Goal: Task Accomplishment & Management: Manage account settings

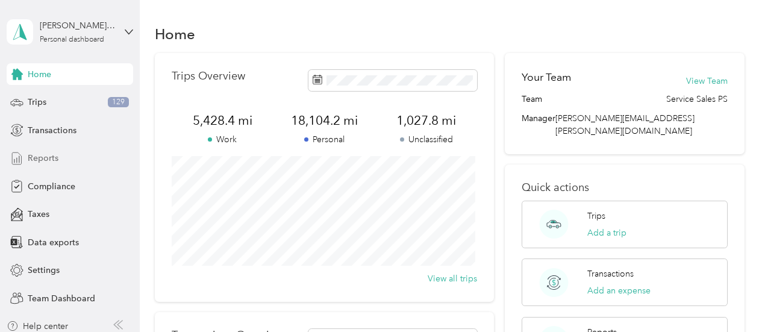
click at [42, 160] on span "Reports" at bounding box center [43, 158] width 31 height 13
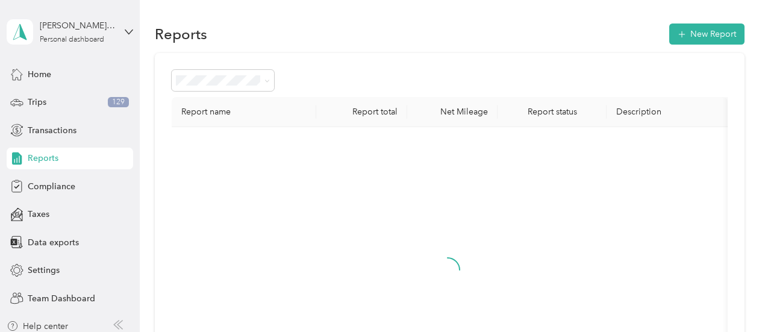
click at [117, 32] on div "[PERSON_NAME] III [PERSON_NAME] Personal dashboard" at bounding box center [70, 32] width 126 height 42
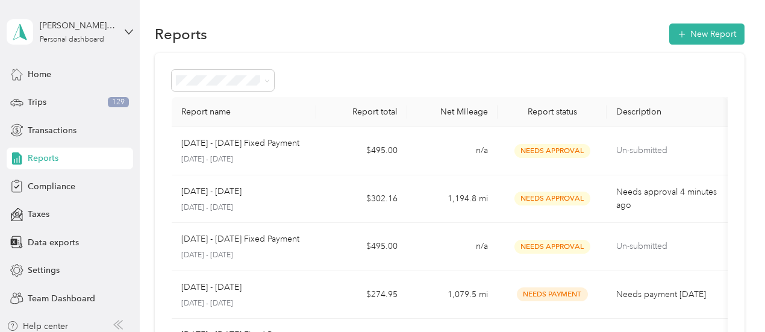
click at [80, 92] on div "Team dashboard" at bounding box center [197, 98] width 373 height 21
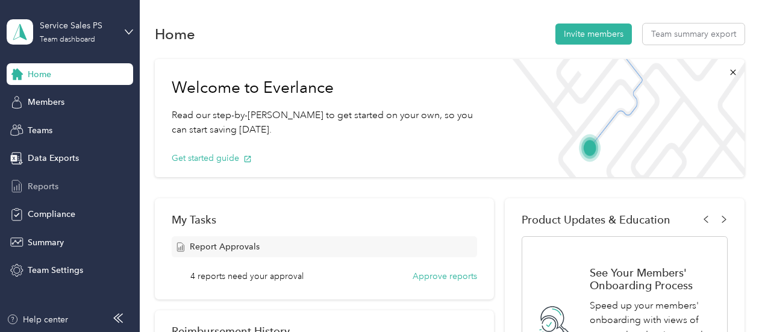
click at [70, 185] on div "Reports" at bounding box center [70, 186] width 126 height 22
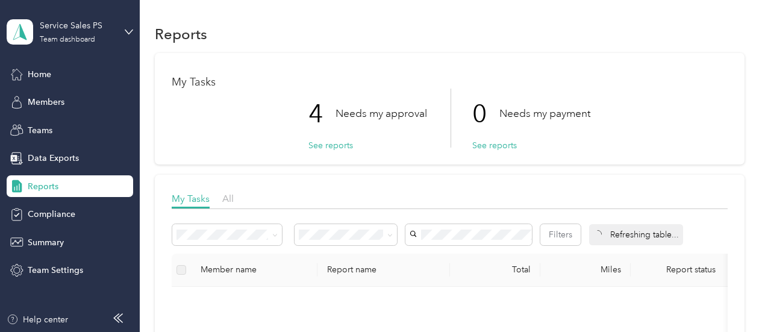
scroll to position [120, 0]
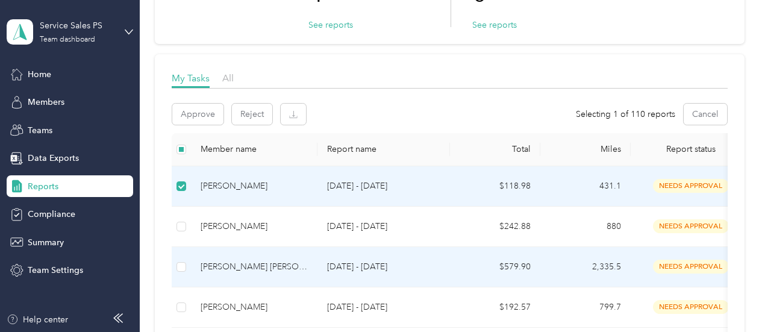
click at [187, 263] on td at bounding box center [181, 267] width 19 height 40
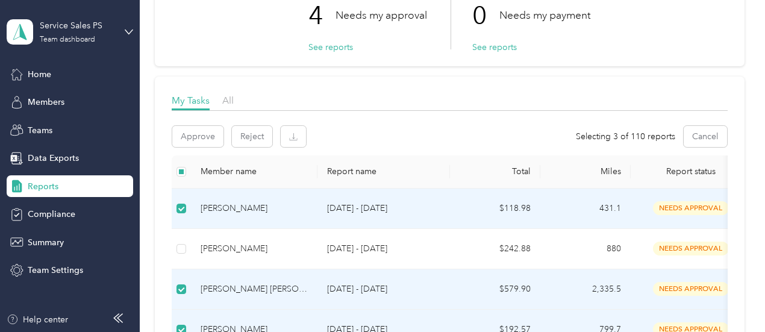
scroll to position [60, 0]
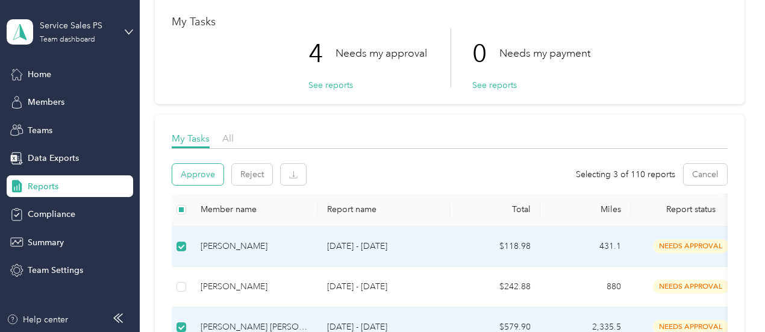
click at [211, 174] on button "Approve" at bounding box center [197, 174] width 51 height 21
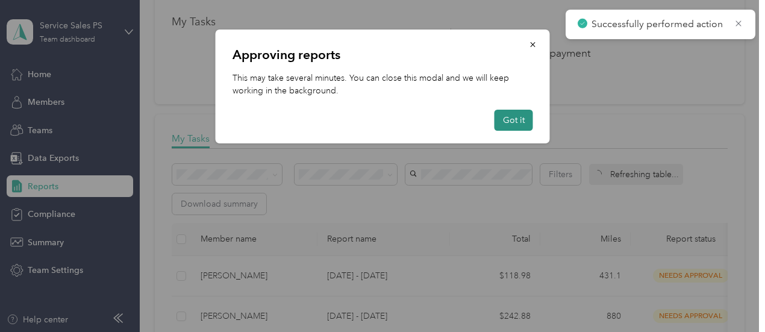
click at [501, 125] on button "Got it" at bounding box center [514, 120] width 39 height 21
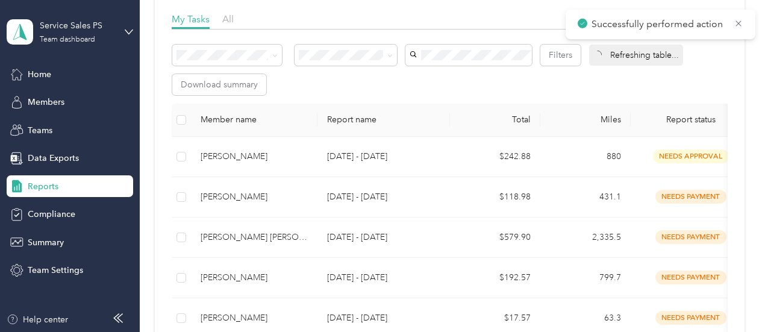
scroll to position [181, 0]
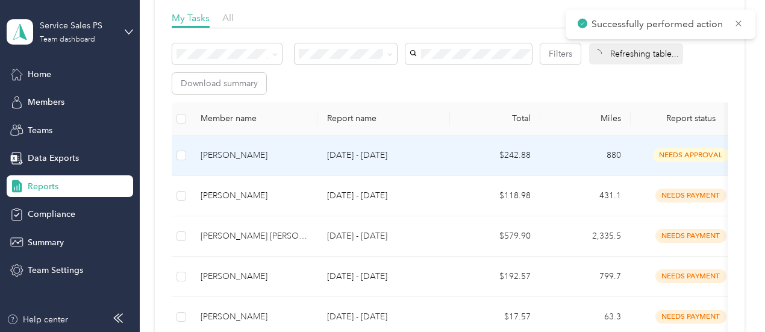
click at [233, 162] on div "[PERSON_NAME]" at bounding box center [254, 155] width 107 height 13
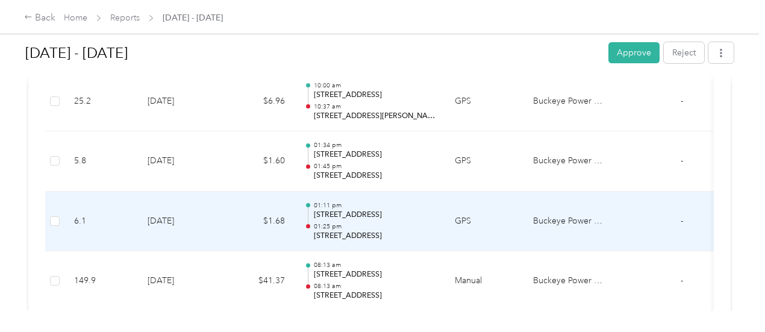
scroll to position [964, 0]
click at [181, 231] on td "[DATE]" at bounding box center [180, 220] width 84 height 60
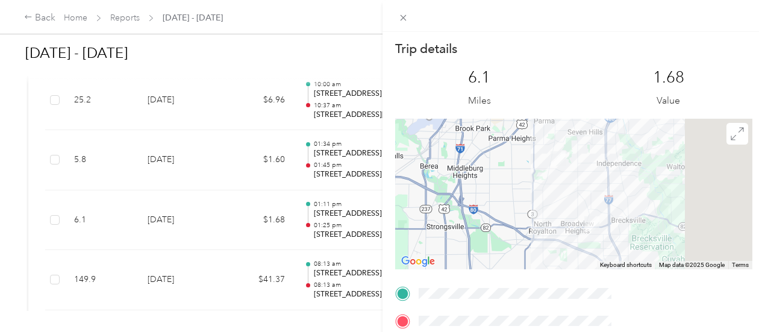
click at [370, 102] on div "Trip details This trip cannot be edited because it is either under review, appr…" at bounding box center [382, 166] width 765 height 332
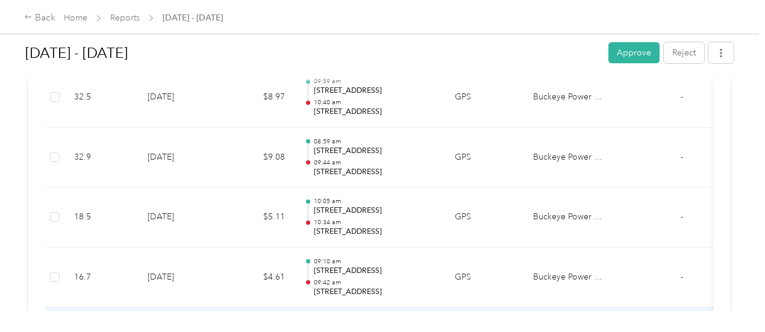
scroll to position [422, 0]
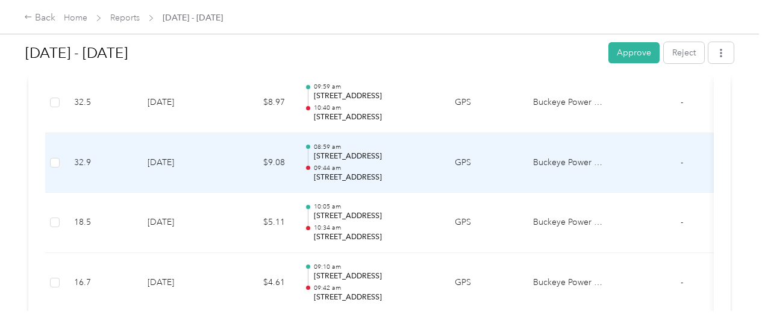
click at [339, 153] on p "[STREET_ADDRESS]" at bounding box center [375, 156] width 122 height 11
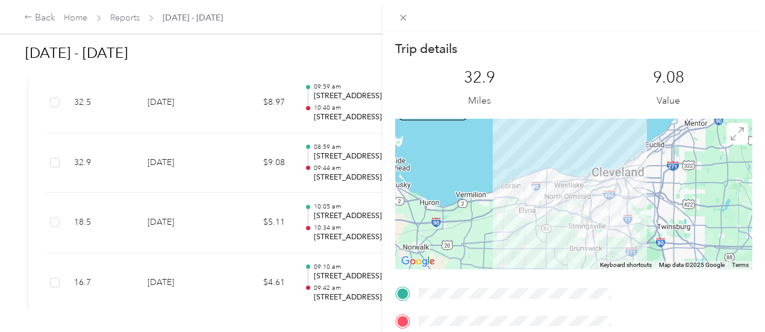
click at [357, 104] on div "Trip details This trip cannot be edited because it is either under review, appr…" at bounding box center [382, 166] width 765 height 332
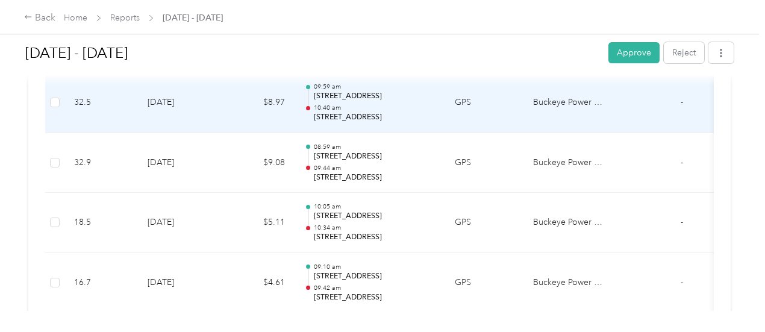
click at [359, 109] on p "10:40 am" at bounding box center [375, 108] width 122 height 8
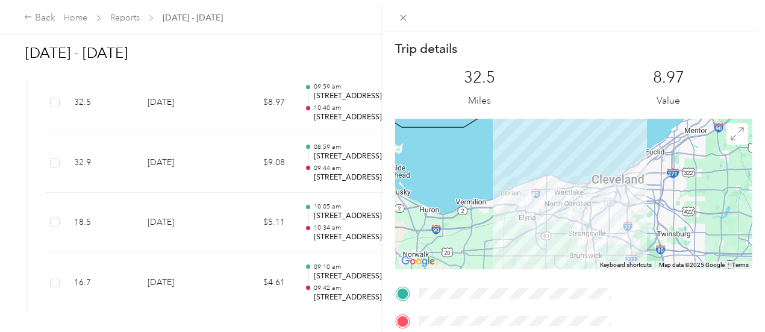
click at [334, 181] on div "Trip details This trip cannot be edited because it is either under review, appr…" at bounding box center [382, 166] width 765 height 332
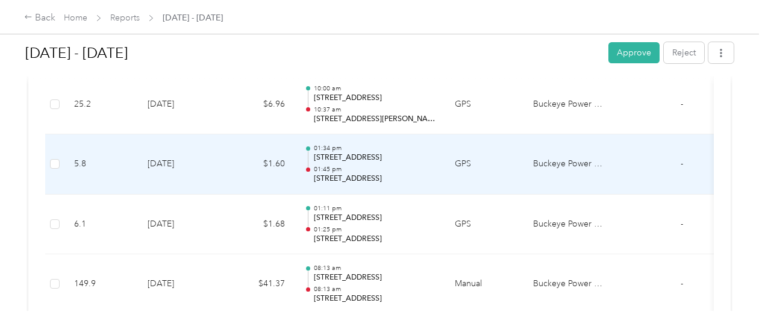
scroll to position [964, 0]
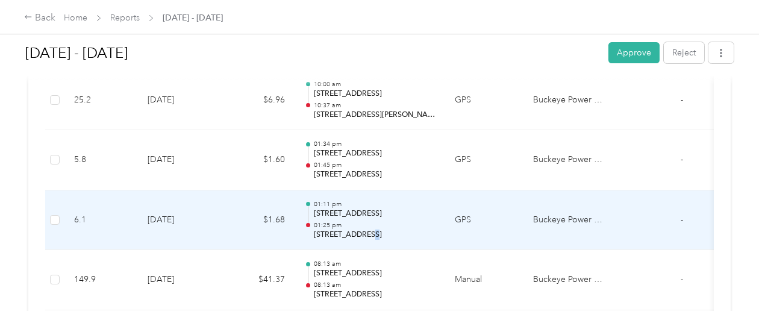
click at [366, 243] on td "01:11 pm [STREET_ADDRESS] 01:25 pm [STREET_ADDRESS]" at bounding box center [370, 220] width 151 height 60
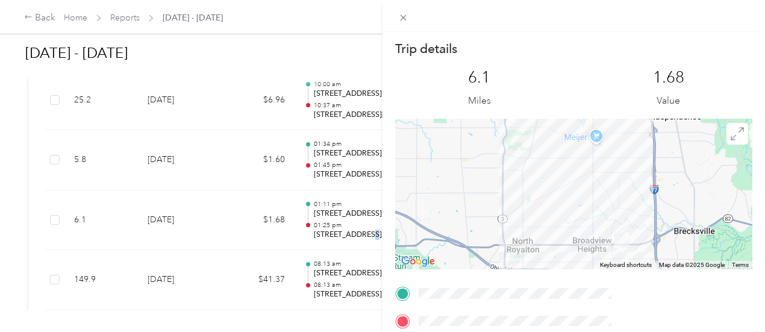
click at [634, 238] on img at bounding box center [622, 240] width 25 height 25
click at [634, 242] on img at bounding box center [622, 240] width 25 height 25
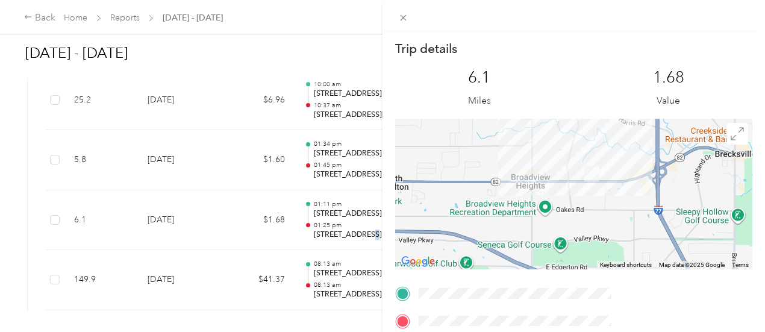
drag, startPoint x: 708, startPoint y: 208, endPoint x: 663, endPoint y: 127, distance: 93.0
click at [663, 127] on div at bounding box center [573, 194] width 357 height 151
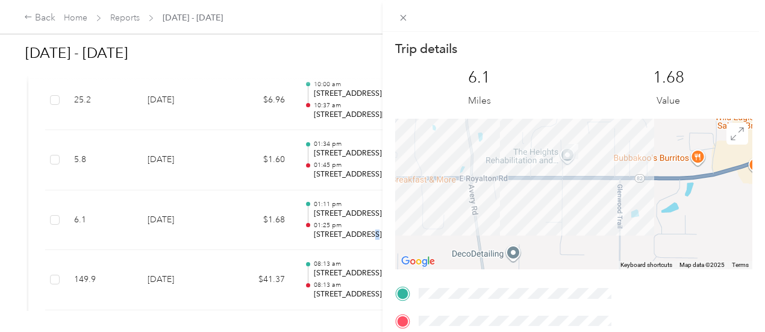
drag, startPoint x: 620, startPoint y: 190, endPoint x: 622, endPoint y: 243, distance: 53.0
click at [622, 243] on div at bounding box center [573, 194] width 357 height 151
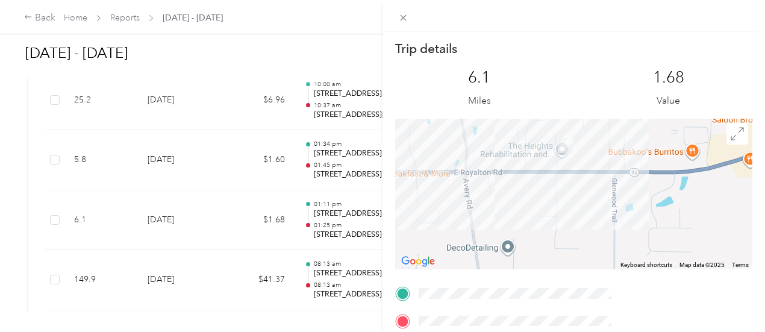
click at [372, 202] on div "Trip details This trip cannot be edited because it is either under review, appr…" at bounding box center [382, 166] width 765 height 332
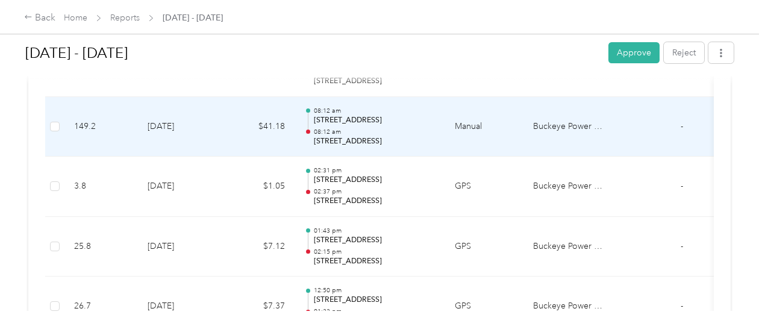
scroll to position [1205, 0]
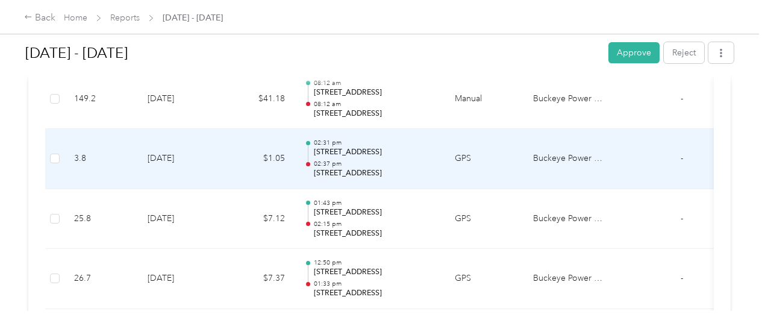
click at [364, 151] on p "[STREET_ADDRESS]" at bounding box center [375, 152] width 122 height 11
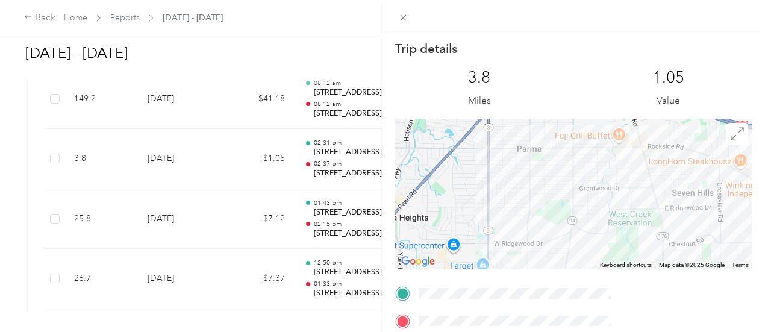
drag, startPoint x: 599, startPoint y: 165, endPoint x: 565, endPoint y: 237, distance: 79.2
click at [565, 237] on div at bounding box center [573, 194] width 357 height 151
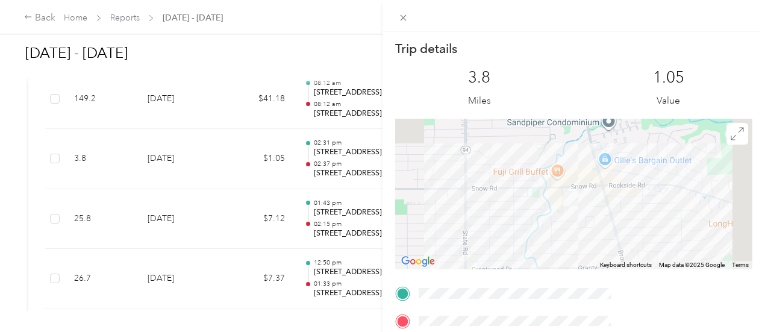
drag, startPoint x: 675, startPoint y: 175, endPoint x: 614, endPoint y: 252, distance: 98.3
click at [617, 252] on div at bounding box center [573, 194] width 357 height 151
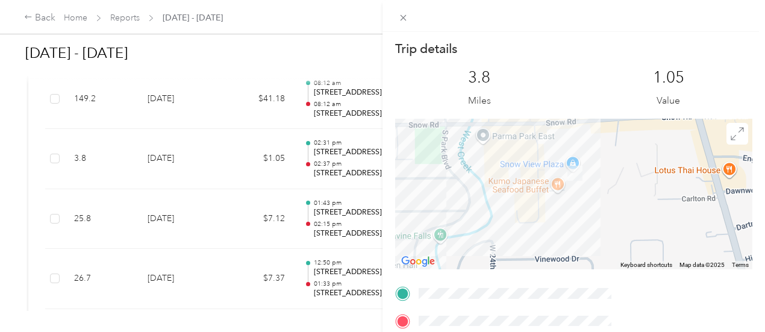
drag, startPoint x: 635, startPoint y: 183, endPoint x: 611, endPoint y: 281, distance: 101.0
click at [613, 281] on div "Trip details This trip cannot be edited because it is either under review, appr…" at bounding box center [573, 308] width 357 height 537
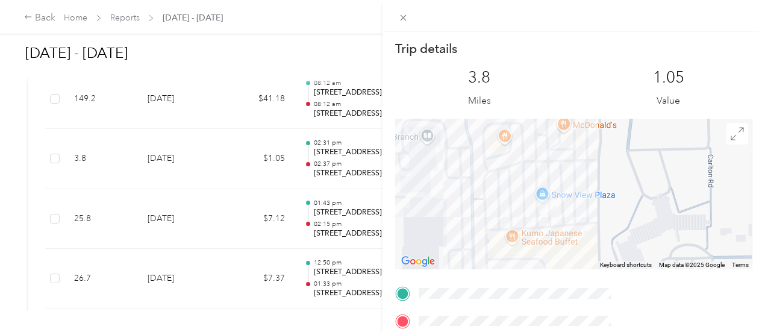
drag, startPoint x: 663, startPoint y: 204, endPoint x: 633, endPoint y: 267, distance: 69.3
click at [633, 267] on div "Keyboard shortcuts Map Data Map data ©2025 Google Map data ©2025 Google 50 m Cl…" at bounding box center [573, 194] width 357 height 151
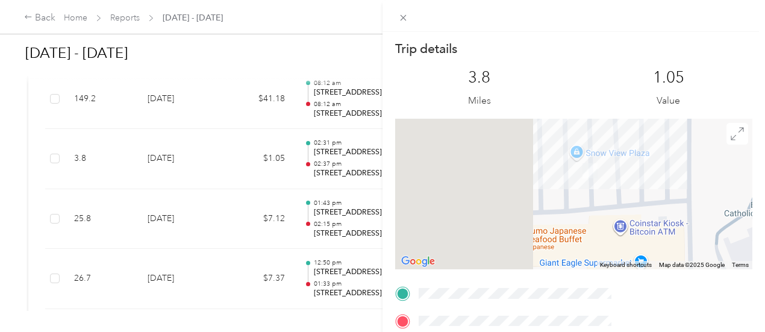
drag, startPoint x: 607, startPoint y: 216, endPoint x: 700, endPoint y: 154, distance: 111.3
click at [700, 154] on div at bounding box center [573, 194] width 357 height 151
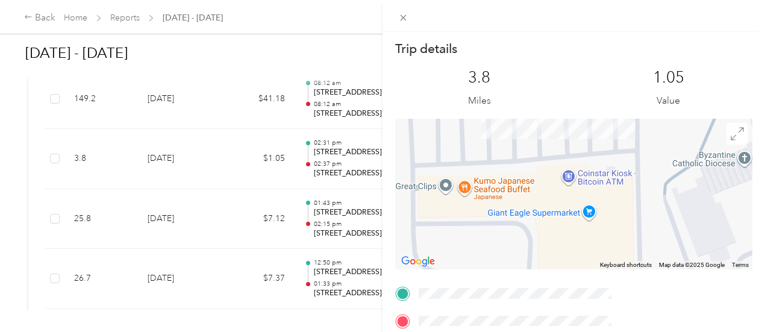
drag, startPoint x: 616, startPoint y: 203, endPoint x: 568, endPoint y: 154, distance: 69.0
click at [568, 154] on div at bounding box center [573, 194] width 357 height 151
click at [359, 284] on div "Trip details This trip cannot be edited because it is either under review, appr…" at bounding box center [382, 166] width 765 height 332
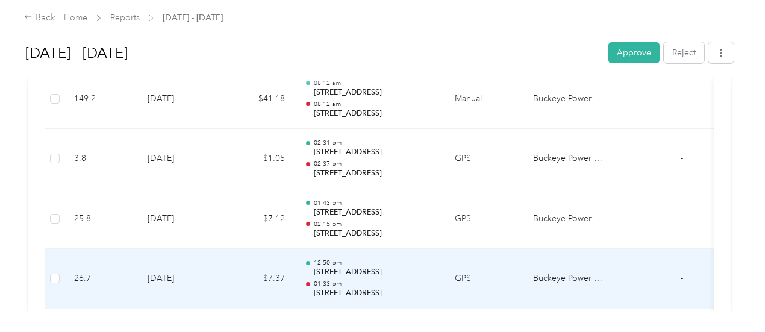
click at [345, 269] on p "[STREET_ADDRESS]" at bounding box center [375, 272] width 122 height 11
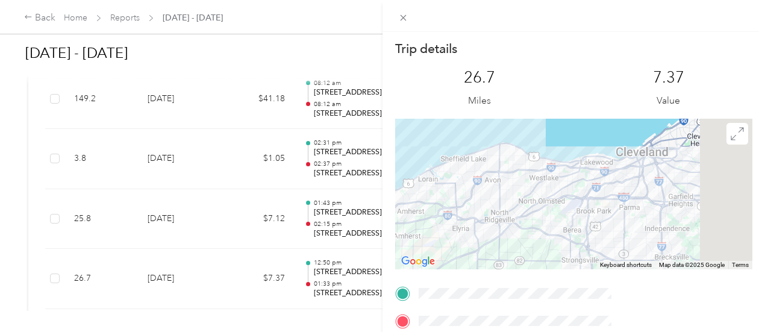
click at [342, 279] on div "Trip details This trip cannot be edited because it is either under review, appr…" at bounding box center [382, 166] width 765 height 332
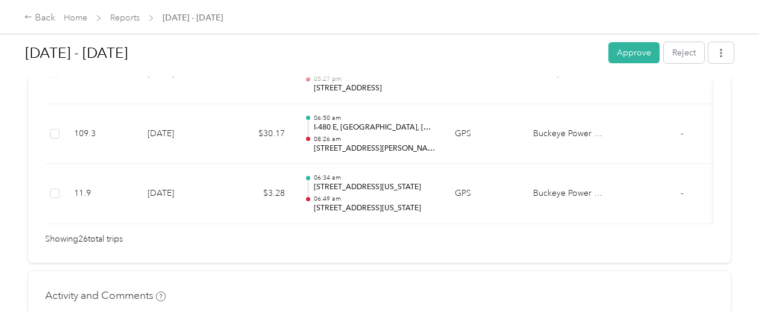
scroll to position [1775, 0]
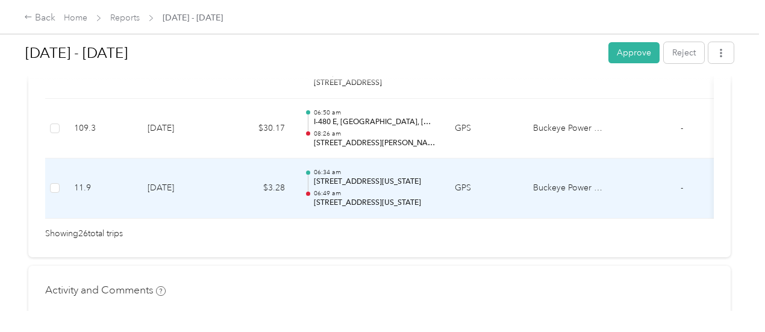
click at [342, 189] on p "06:49 am" at bounding box center [375, 193] width 122 height 8
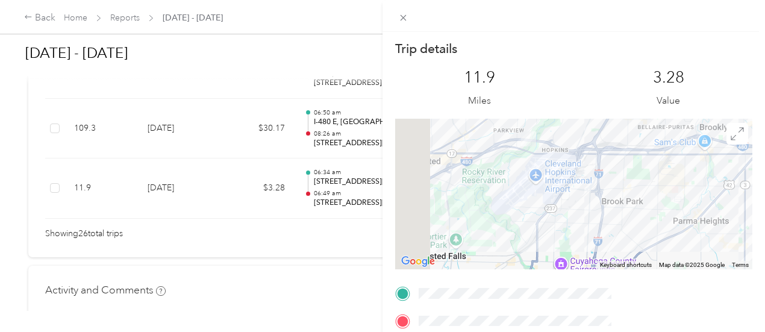
drag, startPoint x: 595, startPoint y: 193, endPoint x: 682, endPoint y: 239, distance: 97.8
click at [682, 239] on div at bounding box center [573, 194] width 357 height 151
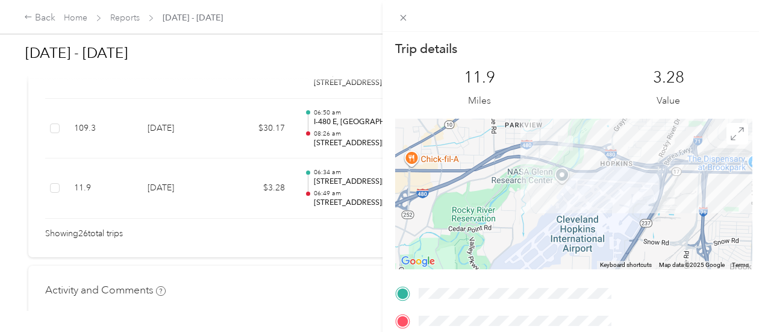
drag, startPoint x: 601, startPoint y: 206, endPoint x: 682, endPoint y: 283, distance: 111.6
click at [682, 283] on div "Trip details This trip cannot be edited because it is either under review, appr…" at bounding box center [573, 308] width 357 height 537
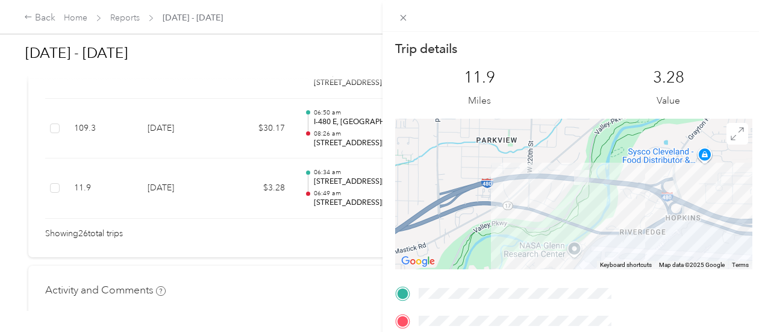
drag, startPoint x: 591, startPoint y: 178, endPoint x: 596, endPoint y: 263, distance: 85.1
click at [596, 263] on div "Keyboard shortcuts Map Data Map data ©2025 Google Map data ©2025 Google 500 m C…" at bounding box center [573, 194] width 357 height 151
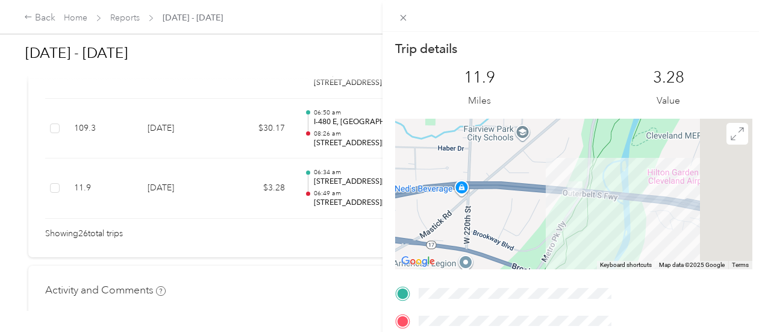
drag, startPoint x: 648, startPoint y: 183, endPoint x: 601, endPoint y: 237, distance: 71.3
click at [602, 237] on div at bounding box center [573, 194] width 357 height 151
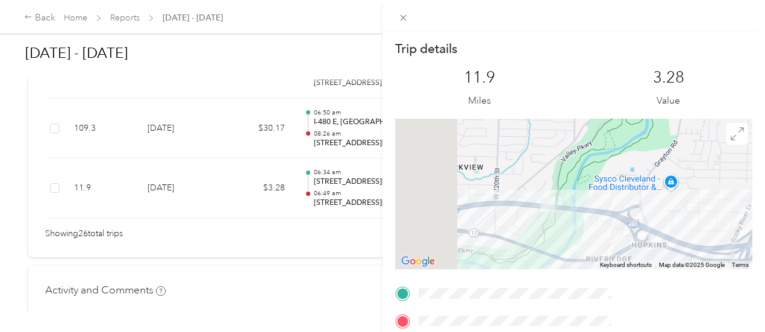
click at [382, 172] on div "Trip details This trip cannot be edited because it is either under review, appr…" at bounding box center [382, 166] width 765 height 332
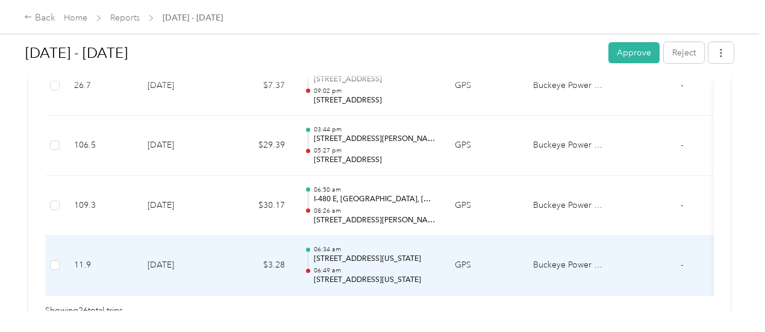
scroll to position [1714, 0]
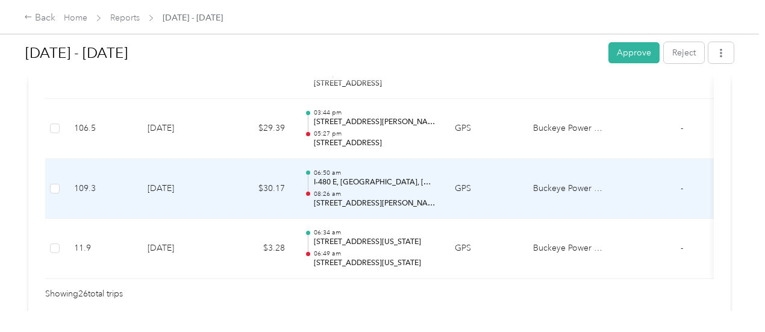
click at [379, 178] on p "I-480 E, [GEOGRAPHIC_DATA], [GEOGRAPHIC_DATA], [GEOGRAPHIC_DATA]" at bounding box center [375, 182] width 122 height 11
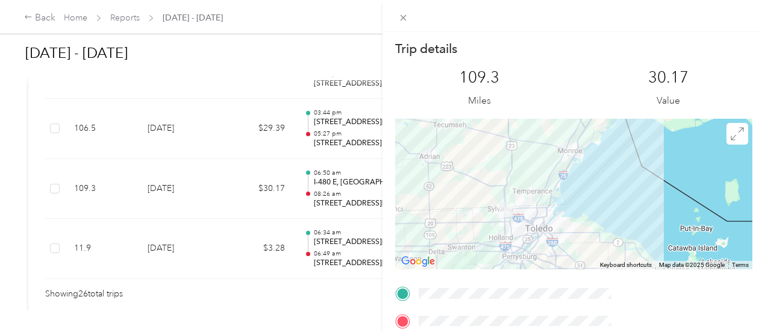
drag, startPoint x: 572, startPoint y: 210, endPoint x: 574, endPoint y: 305, distance: 95.8
click at [574, 305] on div "Trip details This trip cannot be edited because it is either under review, appr…" at bounding box center [573, 308] width 357 height 537
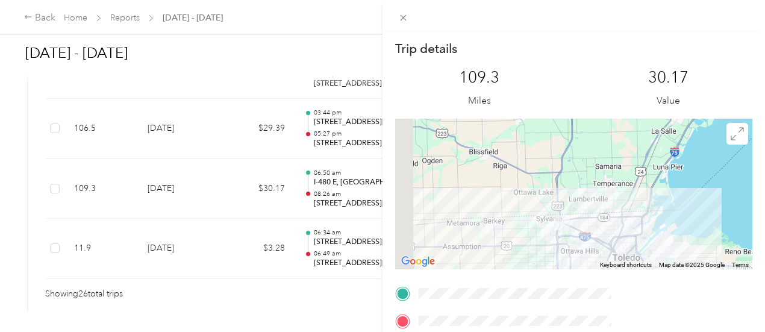
drag, startPoint x: 611, startPoint y: 247, endPoint x: 722, endPoint y: 220, distance: 114.1
click at [720, 220] on div at bounding box center [573, 194] width 357 height 151
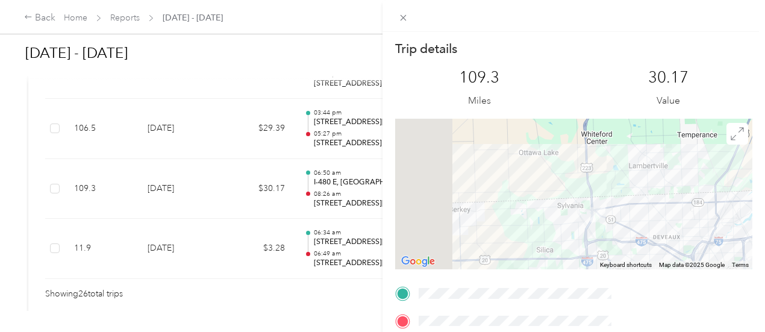
scroll to position [0, 7]
drag, startPoint x: 645, startPoint y: 216, endPoint x: 753, endPoint y: 209, distance: 108.7
click at [753, 209] on div "Trip details This trip cannot be edited because it is either under review, appr…" at bounding box center [574, 198] width 383 height 332
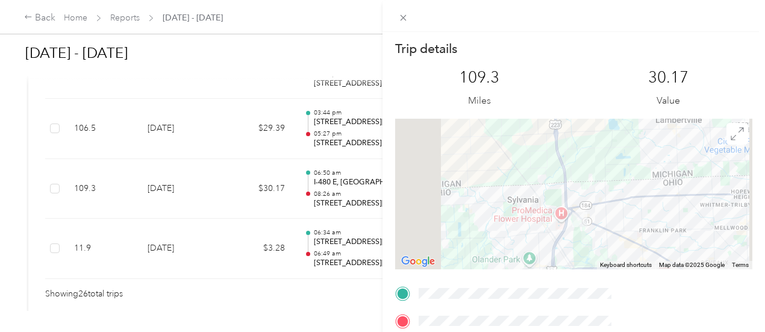
drag, startPoint x: 652, startPoint y: 223, endPoint x: 718, endPoint y: 220, distance: 66.3
click at [718, 220] on div at bounding box center [573, 194] width 357 height 151
click at [364, 174] on div "Trip details This trip cannot be edited because it is either under review, appr…" at bounding box center [382, 166] width 765 height 332
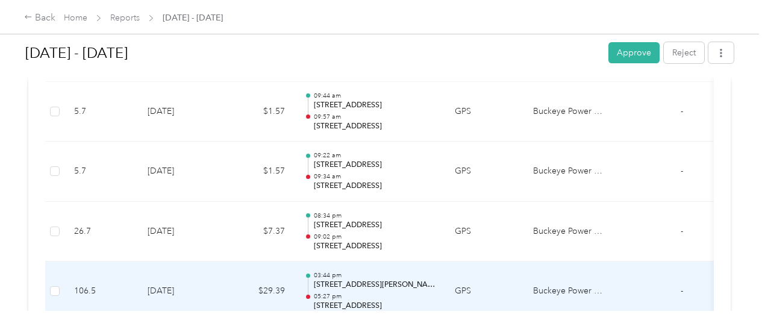
scroll to position [1534, 0]
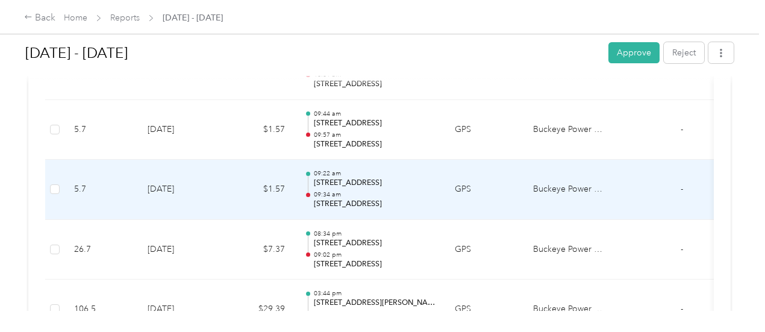
click at [374, 178] on p "[STREET_ADDRESS]" at bounding box center [375, 183] width 122 height 11
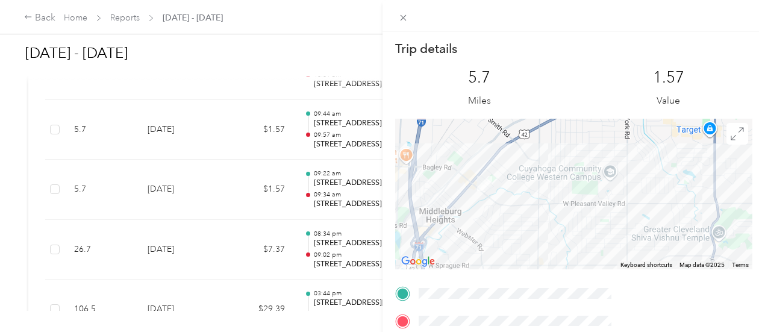
drag, startPoint x: 622, startPoint y: 200, endPoint x: 720, endPoint y: 194, distance: 99.0
click at [720, 194] on div at bounding box center [573, 194] width 357 height 151
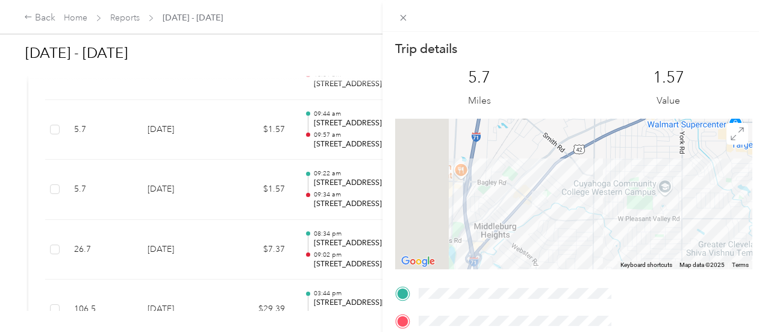
drag, startPoint x: 571, startPoint y: 228, endPoint x: 626, endPoint y: 245, distance: 57.9
click at [626, 245] on div at bounding box center [573, 194] width 357 height 151
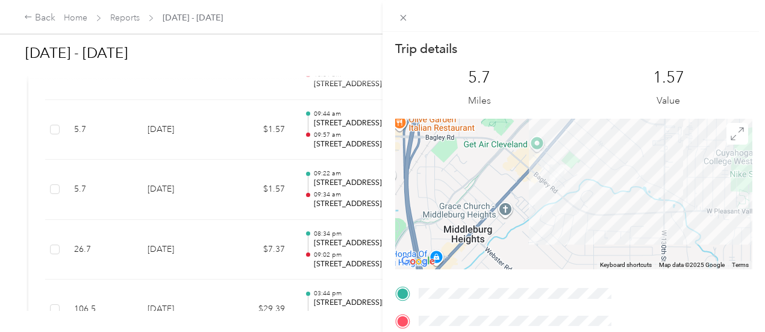
drag, startPoint x: 582, startPoint y: 228, endPoint x: 632, endPoint y: 252, distance: 55.5
click at [634, 254] on div at bounding box center [573, 194] width 357 height 151
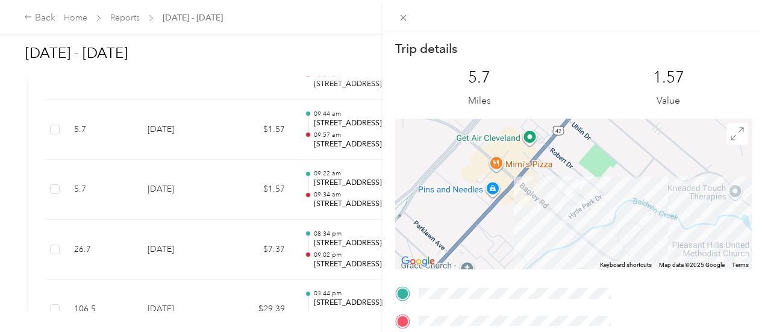
drag, startPoint x: 614, startPoint y: 185, endPoint x: 600, endPoint y: 222, distance: 39.5
click at [600, 222] on div at bounding box center [573, 194] width 357 height 151
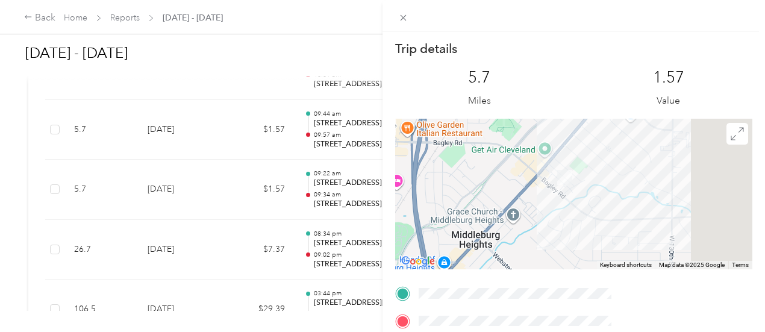
click at [337, 128] on div "Trip details This trip cannot be edited because it is either under review, appr…" at bounding box center [382, 166] width 765 height 332
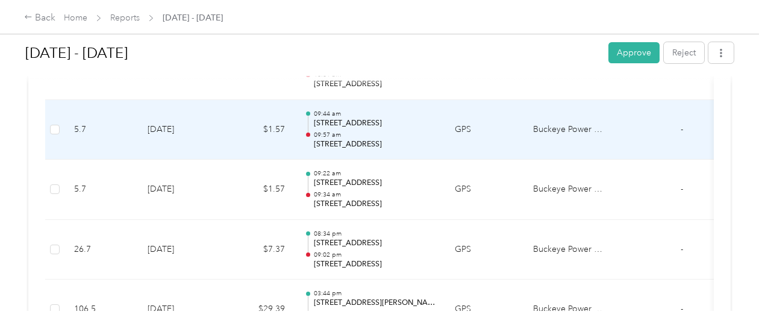
click at [360, 132] on p "09:57 am" at bounding box center [375, 135] width 122 height 8
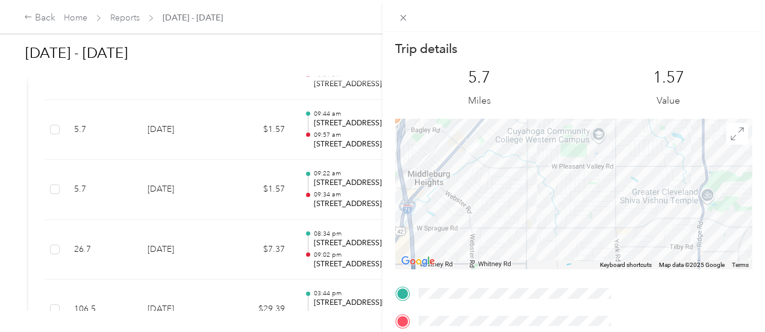
drag, startPoint x: 642, startPoint y: 215, endPoint x: 770, endPoint y: 236, distance: 129.9
click at [759, 236] on html "Back Home Reports [DATE] - [DATE] [DATE] - [DATE] Approve Reject Needs Approval…" at bounding box center [379, 166] width 759 height 332
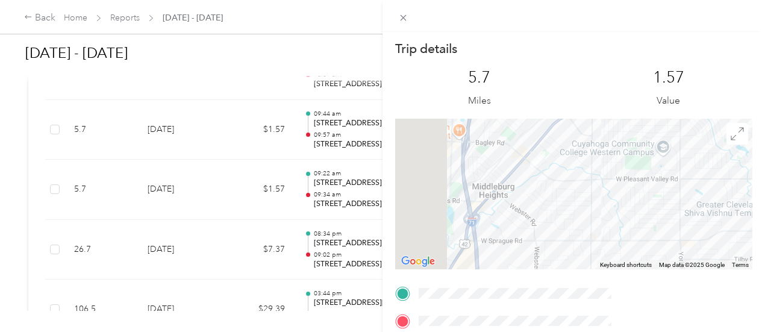
drag, startPoint x: 597, startPoint y: 198, endPoint x: 690, endPoint y: 216, distance: 94.5
click at [690, 216] on div at bounding box center [573, 194] width 357 height 151
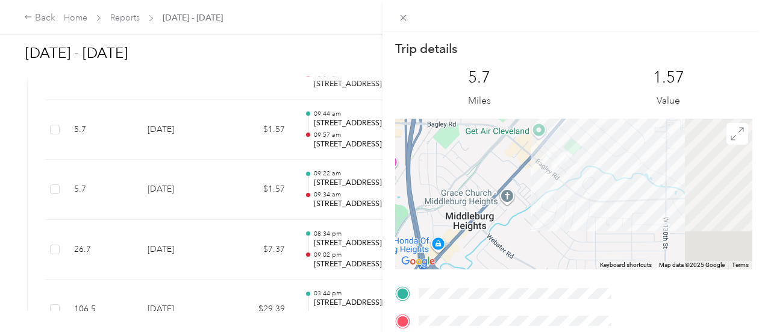
drag, startPoint x: 613, startPoint y: 184, endPoint x: 590, endPoint y: 254, distance: 73.5
click at [590, 254] on div at bounding box center [573, 194] width 357 height 151
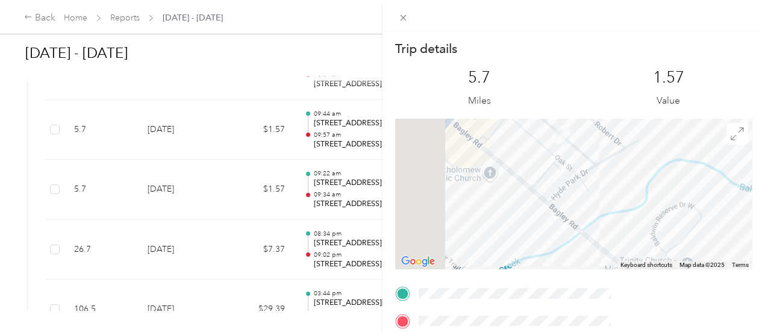
drag, startPoint x: 661, startPoint y: 189, endPoint x: 666, endPoint y: 240, distance: 52.0
click at [666, 240] on div at bounding box center [573, 194] width 357 height 151
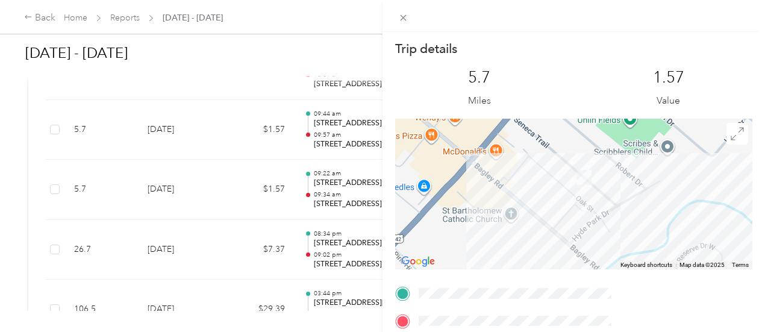
drag, startPoint x: 705, startPoint y: 187, endPoint x: 705, endPoint y: 229, distance: 42.2
click at [725, 229] on div at bounding box center [573, 194] width 357 height 151
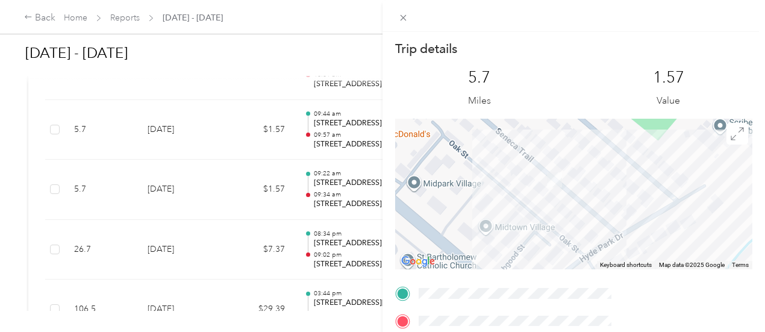
drag, startPoint x: 662, startPoint y: 184, endPoint x: 677, endPoint y: 202, distance: 23.1
click at [677, 202] on div at bounding box center [573, 194] width 357 height 151
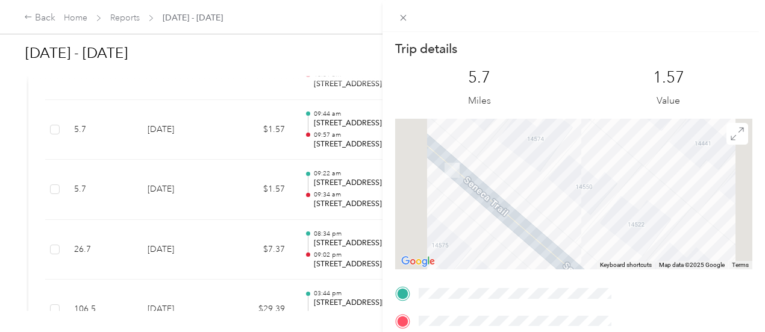
click at [378, 201] on div "Trip details This trip cannot be edited because it is either under review, appr…" at bounding box center [382, 166] width 765 height 332
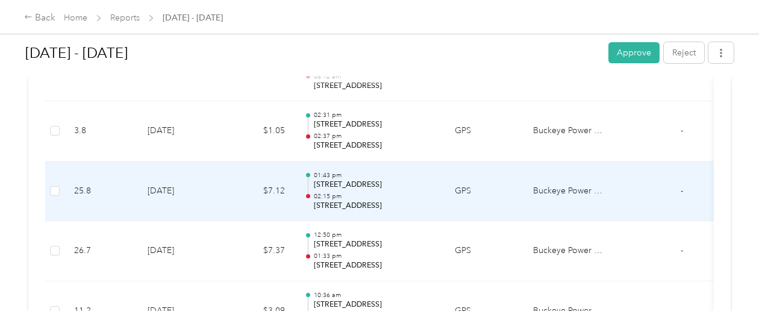
scroll to position [1112, 0]
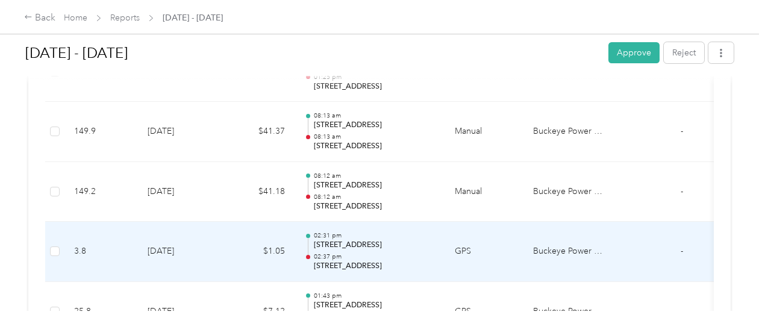
click at [383, 245] on p "[STREET_ADDRESS]" at bounding box center [375, 245] width 122 height 11
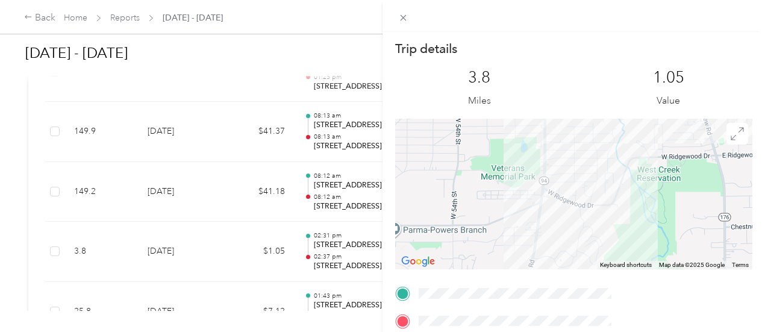
drag, startPoint x: 696, startPoint y: 207, endPoint x: 636, endPoint y: 284, distance: 97.8
click at [636, 284] on div "Trip details This trip cannot be edited because it is either under review, appr…" at bounding box center [573, 308] width 357 height 537
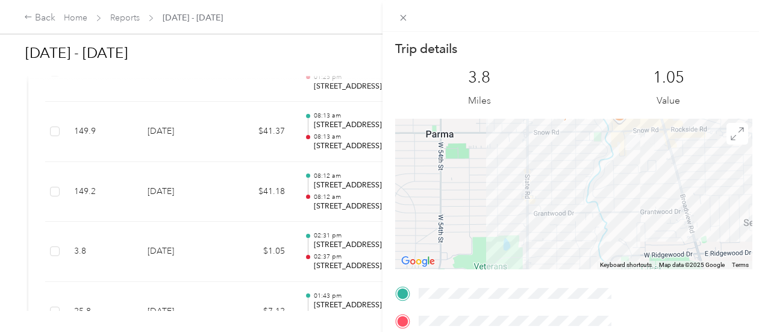
drag, startPoint x: 651, startPoint y: 172, endPoint x: 641, endPoint y: 267, distance: 95.7
click at [645, 272] on div "Trip details This trip cannot be edited because it is either under review, appr…" at bounding box center [573, 308] width 357 height 537
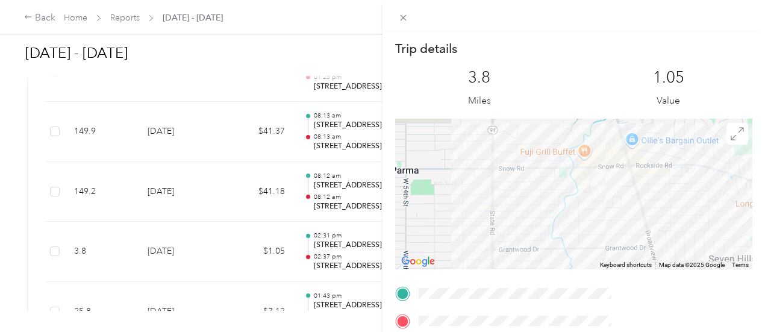
drag, startPoint x: 666, startPoint y: 204, endPoint x: 606, endPoint y: 236, distance: 67.9
click at [607, 238] on div at bounding box center [573, 194] width 357 height 151
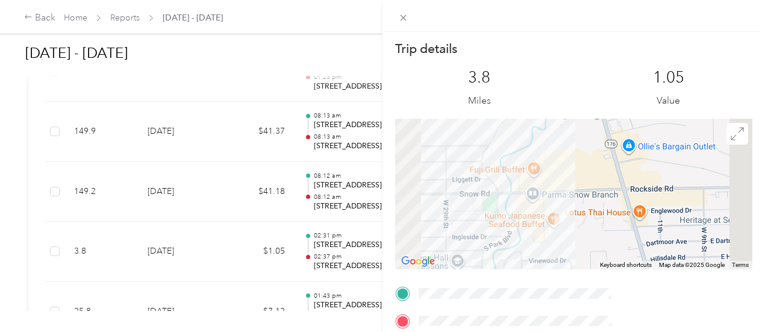
drag, startPoint x: 658, startPoint y: 182, endPoint x: 639, endPoint y: 242, distance: 63.2
click at [639, 242] on div at bounding box center [573, 194] width 357 height 151
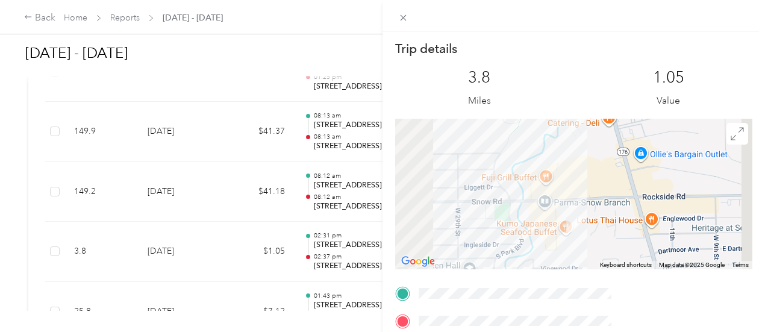
drag, startPoint x: 663, startPoint y: 220, endPoint x: 679, endPoint y: 228, distance: 17.5
click at [679, 228] on div at bounding box center [573, 194] width 357 height 151
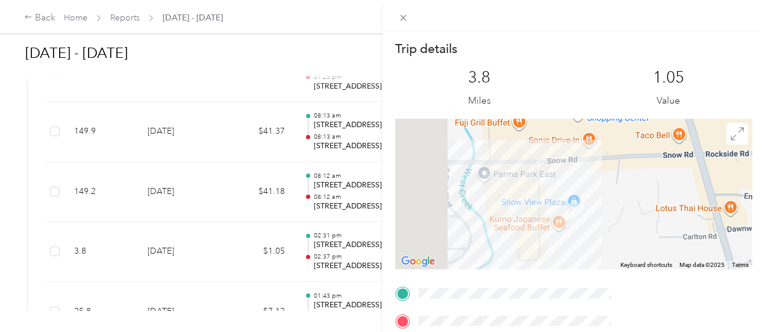
drag, startPoint x: 646, startPoint y: 223, endPoint x: 690, endPoint y: 208, distance: 46.3
click at [690, 208] on div at bounding box center [573, 194] width 357 height 151
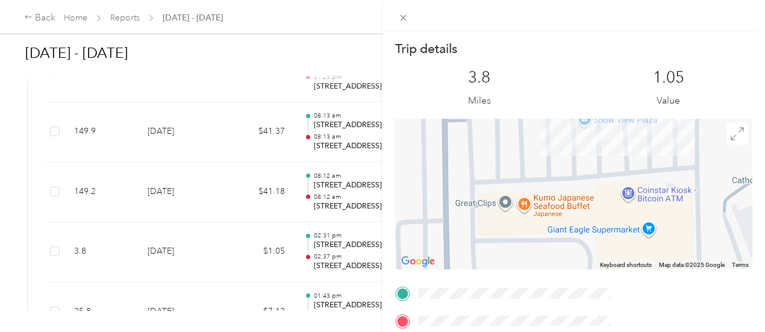
drag, startPoint x: 613, startPoint y: 208, endPoint x: 724, endPoint y: 159, distance: 121.1
click at [724, 159] on div at bounding box center [573, 194] width 357 height 151
click at [340, 192] on div "Trip details This trip cannot be edited because it is either under review, appr…" at bounding box center [382, 166] width 765 height 332
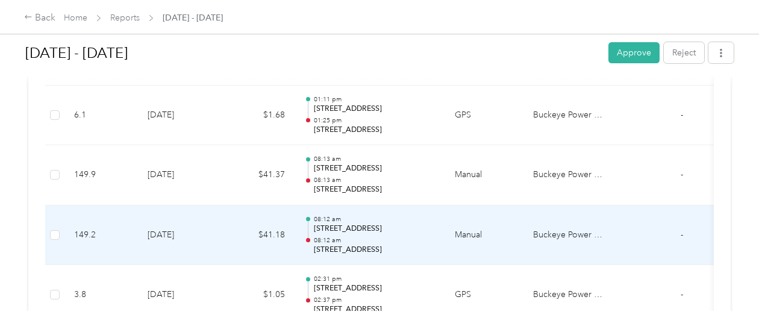
scroll to position [992, 0]
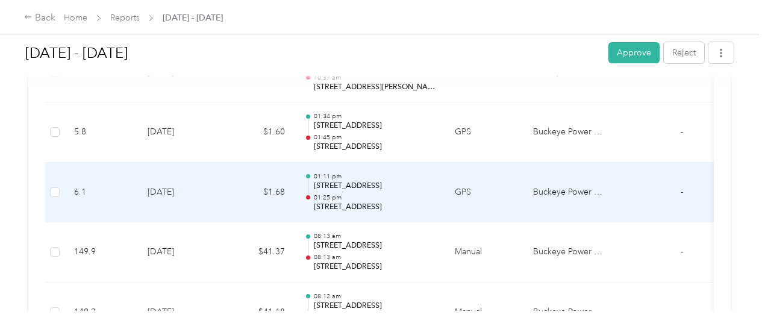
click at [348, 193] on p "01:25 pm" at bounding box center [375, 197] width 122 height 8
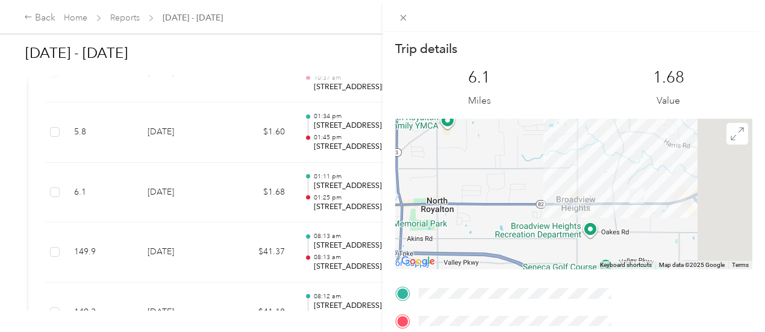
drag, startPoint x: 664, startPoint y: 217, endPoint x: 563, endPoint y: 174, distance: 110.7
click at [550, 170] on div at bounding box center [573, 194] width 357 height 151
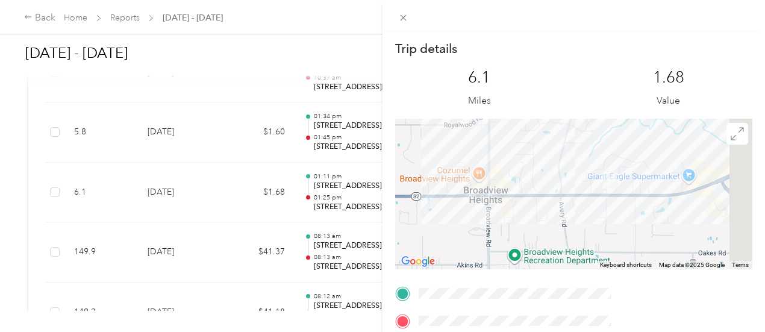
drag, startPoint x: 675, startPoint y: 193, endPoint x: 561, endPoint y: 175, distance: 114.7
click at [561, 175] on div at bounding box center [573, 194] width 357 height 151
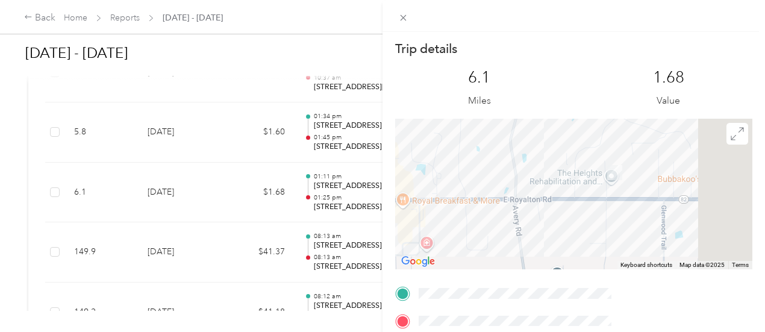
drag, startPoint x: 682, startPoint y: 170, endPoint x: 616, endPoint y: 174, distance: 67.0
click at [616, 174] on div at bounding box center [573, 194] width 357 height 151
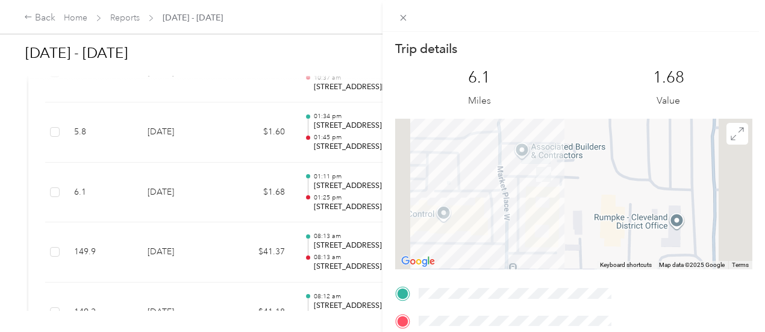
drag, startPoint x: 641, startPoint y: 167, endPoint x: 628, endPoint y: 231, distance: 65.8
click at [629, 231] on div at bounding box center [573, 194] width 357 height 151
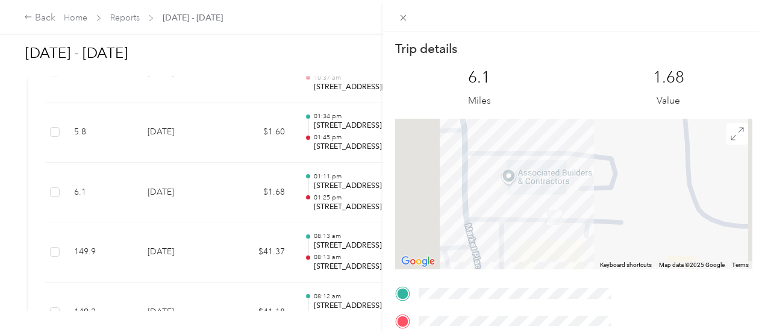
drag, startPoint x: 633, startPoint y: 176, endPoint x: 657, endPoint y: 249, distance: 76.6
click at [663, 255] on div at bounding box center [573, 194] width 357 height 151
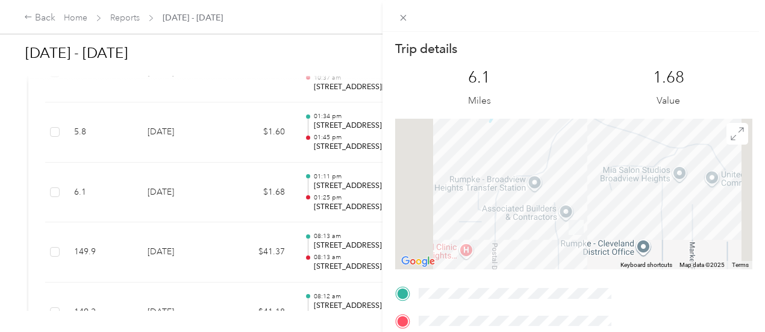
click at [387, 159] on div "Trip details This trip cannot be edited because it is either under review, appr…" at bounding box center [382, 166] width 765 height 332
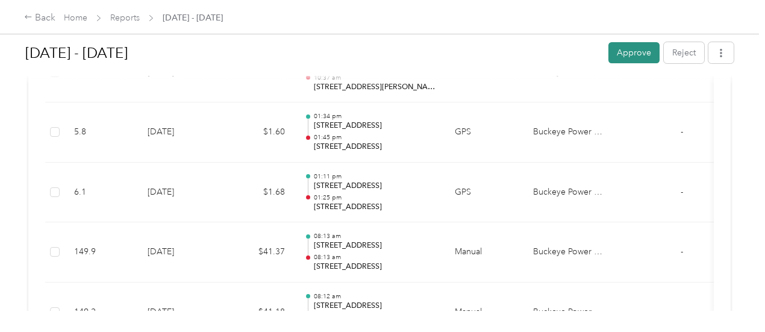
click at [613, 57] on button "Approve" at bounding box center [633, 52] width 51 height 21
click at [42, 16] on div "Back" at bounding box center [39, 18] width 31 height 14
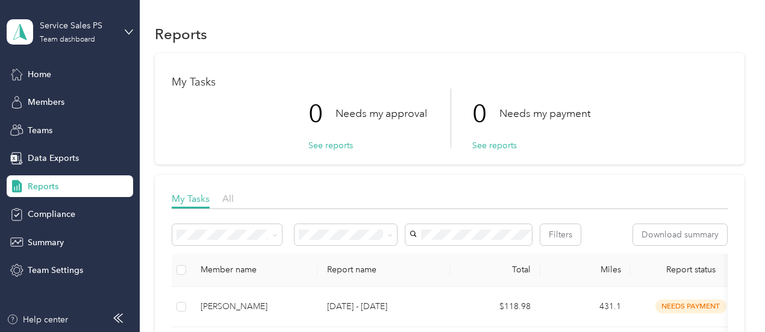
drag, startPoint x: 707, startPoint y: 89, endPoint x: 676, endPoint y: 93, distance: 31.0
click at [708, 89] on div "0 Needs my approval See reports 0 Needs my payment See reports" at bounding box center [450, 118] width 556 height 59
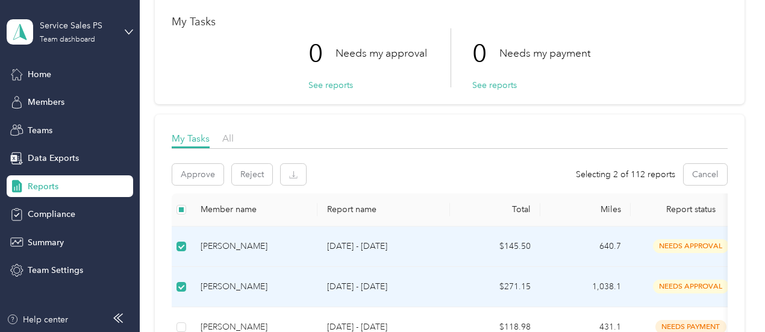
scroll to position [120, 0]
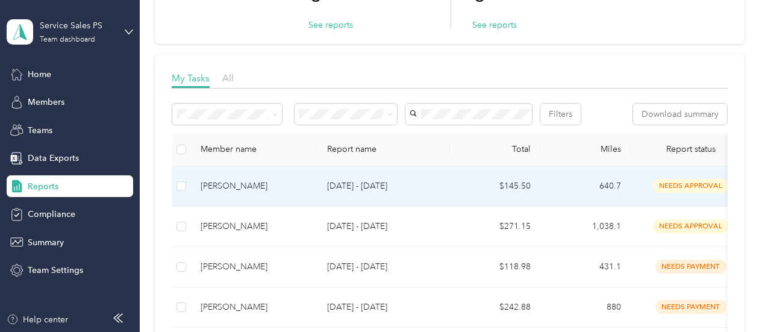
click at [251, 193] on div "[PERSON_NAME]" at bounding box center [254, 186] width 107 height 13
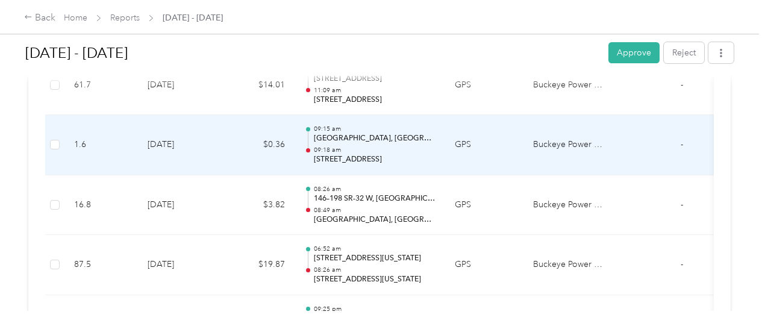
scroll to position [723, 0]
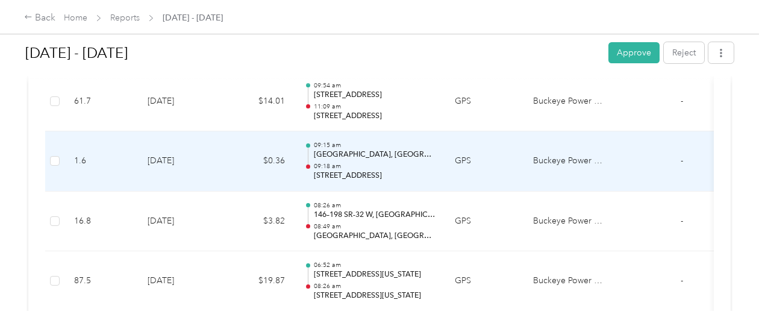
click at [351, 173] on p "[STREET_ADDRESS]" at bounding box center [375, 175] width 122 height 11
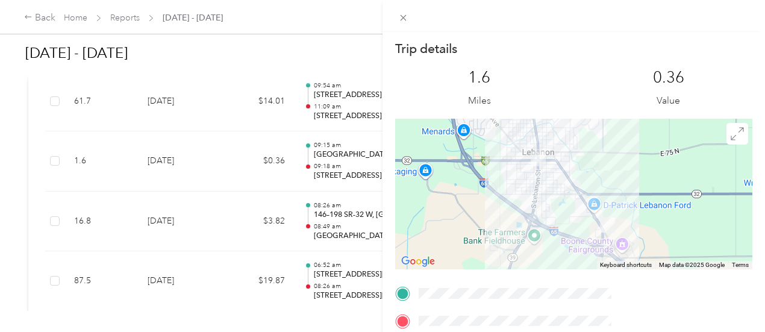
click at [376, 61] on div "Trip details This trip cannot be edited because it is either under review, appr…" at bounding box center [382, 166] width 765 height 332
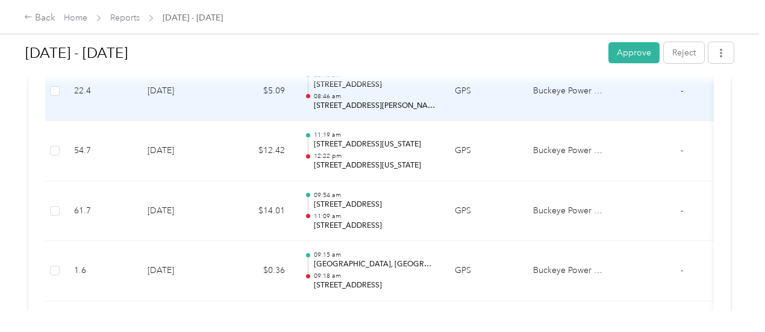
scroll to position [482, 0]
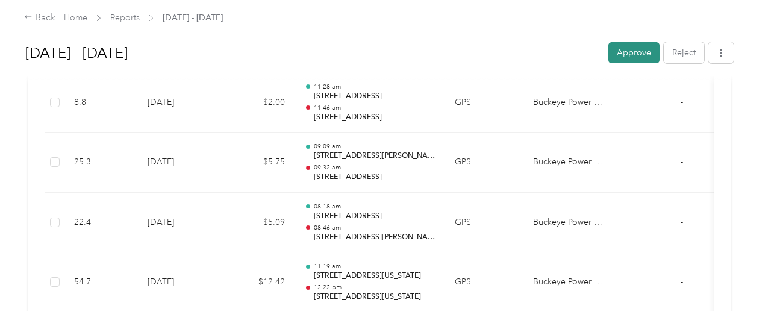
click at [618, 61] on button "Approve" at bounding box center [633, 52] width 51 height 21
click at [30, 22] on div "Back" at bounding box center [39, 18] width 31 height 14
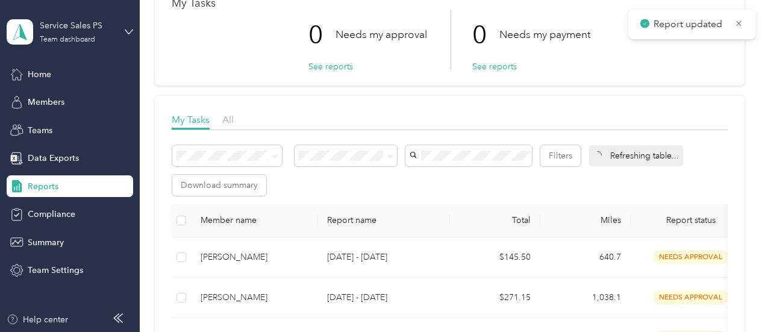
scroll to position [181, 0]
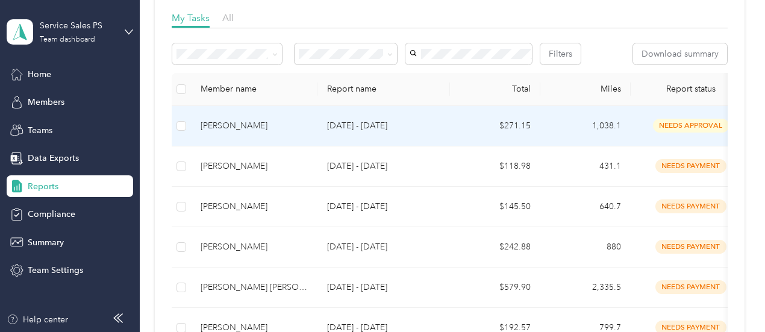
click at [236, 146] on td "[PERSON_NAME]" at bounding box center [254, 126] width 126 height 40
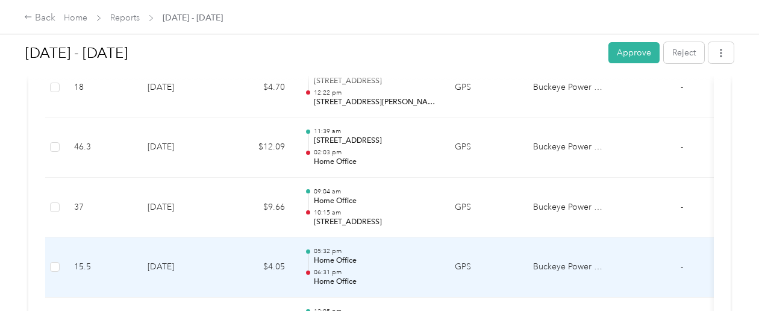
scroll to position [723, 0]
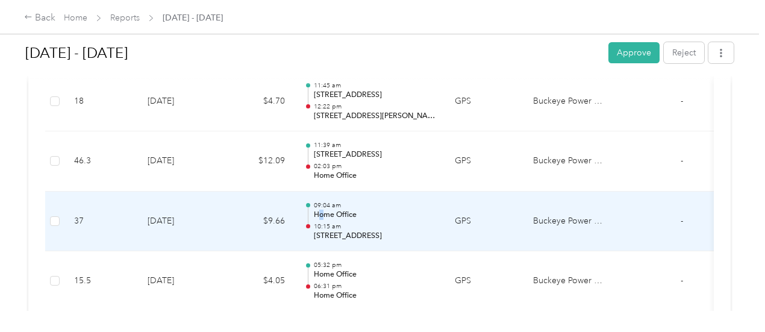
click at [323, 214] on p "Home Office" at bounding box center [375, 215] width 122 height 11
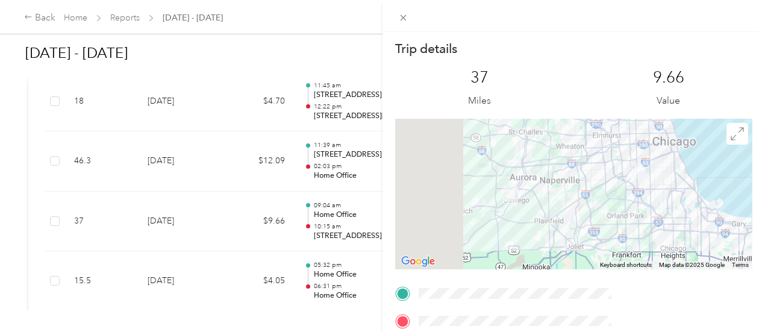
click at [145, 174] on div "Trip details This trip cannot be edited because it is either under review, appr…" at bounding box center [382, 166] width 765 height 332
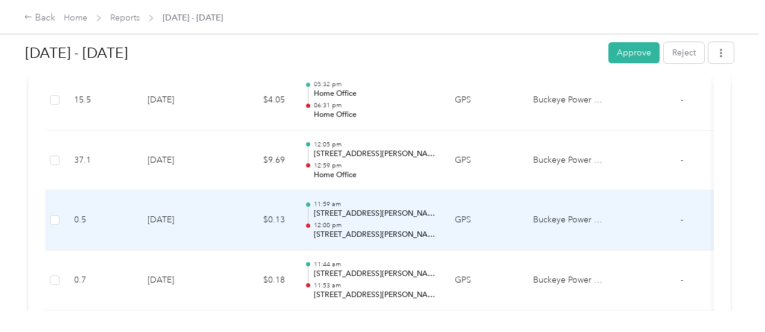
scroll to position [843, 0]
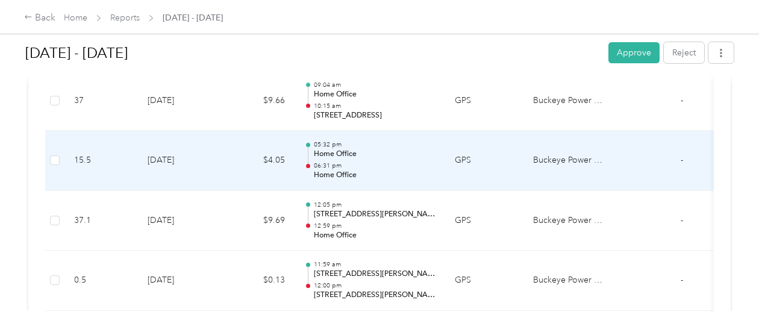
click at [345, 170] on p "Home Office" at bounding box center [375, 175] width 122 height 11
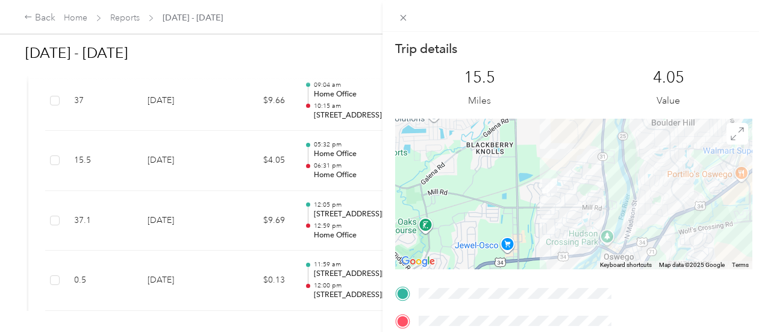
drag, startPoint x: 599, startPoint y: 213, endPoint x: 704, endPoint y: 181, distance: 109.0
click at [704, 181] on div at bounding box center [573, 194] width 357 height 151
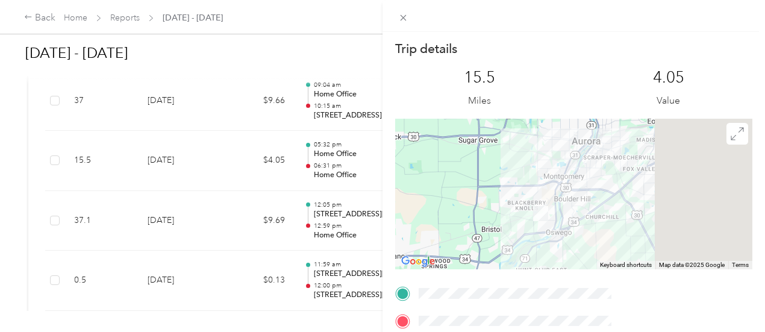
drag, startPoint x: 690, startPoint y: 213, endPoint x: 632, endPoint y: 219, distance: 57.6
click at [632, 219] on div at bounding box center [573, 194] width 357 height 151
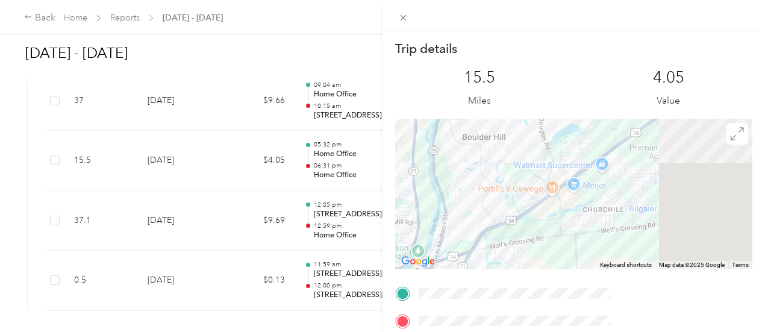
drag, startPoint x: 643, startPoint y: 217, endPoint x: 529, endPoint y: 207, distance: 114.3
click at [529, 207] on div at bounding box center [573, 194] width 357 height 151
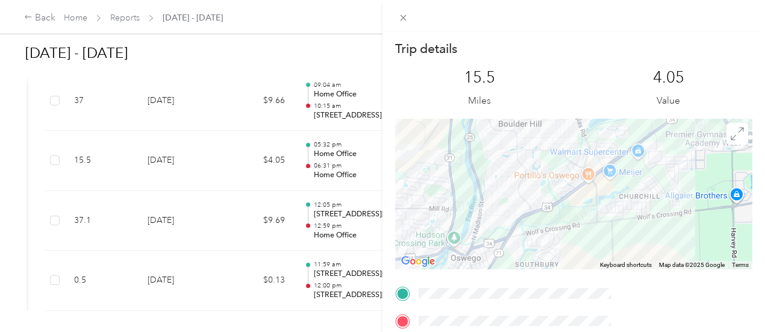
drag, startPoint x: 569, startPoint y: 210, endPoint x: 636, endPoint y: 204, distance: 67.7
click at [636, 204] on div at bounding box center [573, 194] width 357 height 151
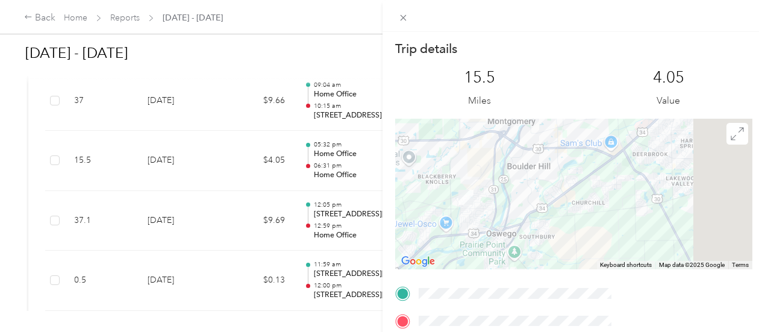
click at [364, 212] on div "Trip details This trip cannot be edited because it is either under review, appr…" at bounding box center [382, 166] width 765 height 332
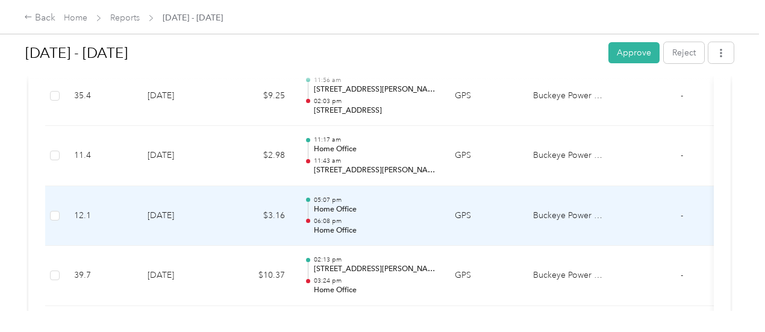
scroll to position [1867, 0]
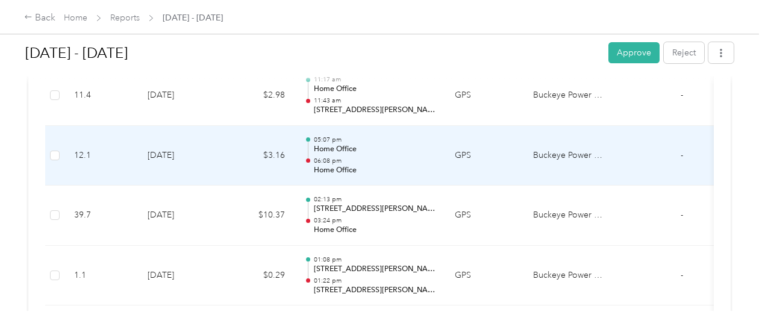
click at [348, 165] on p "Home Office" at bounding box center [375, 170] width 122 height 11
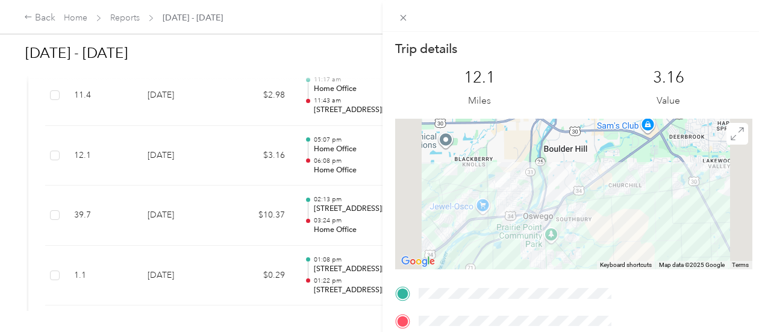
click at [378, 217] on div "Trip details This trip cannot be edited because it is either under review, appr…" at bounding box center [382, 166] width 765 height 332
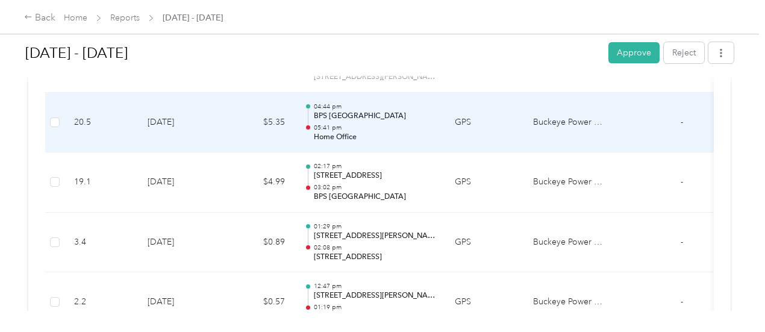
scroll to position [2169, 0]
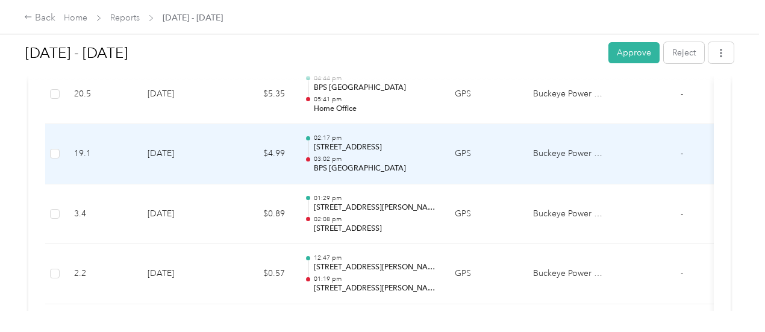
click at [352, 164] on p "BPS [GEOGRAPHIC_DATA]" at bounding box center [375, 168] width 122 height 11
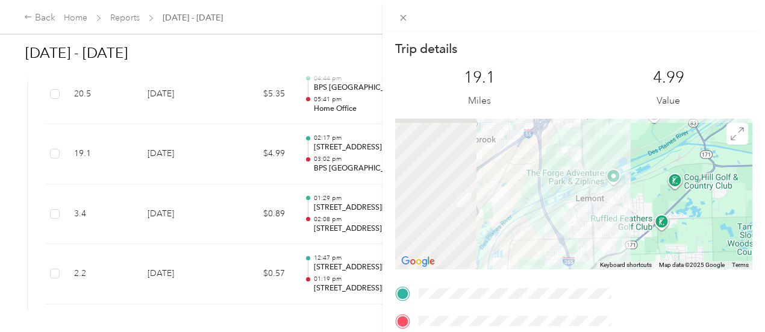
drag, startPoint x: 626, startPoint y: 230, endPoint x: 770, endPoint y: 228, distance: 144.0
click at [759, 228] on html "Back Home Reports [DATE] - [DATE] [DATE] - [DATE] Approve Reject Needs Approval…" at bounding box center [379, 166] width 759 height 332
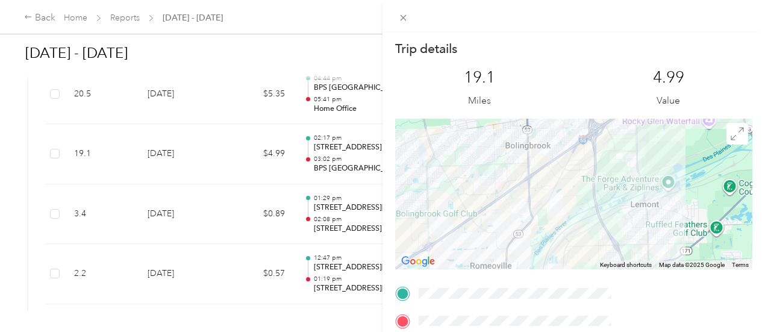
drag, startPoint x: 608, startPoint y: 227, endPoint x: 669, endPoint y: 230, distance: 60.9
click at [669, 230] on div at bounding box center [573, 194] width 357 height 151
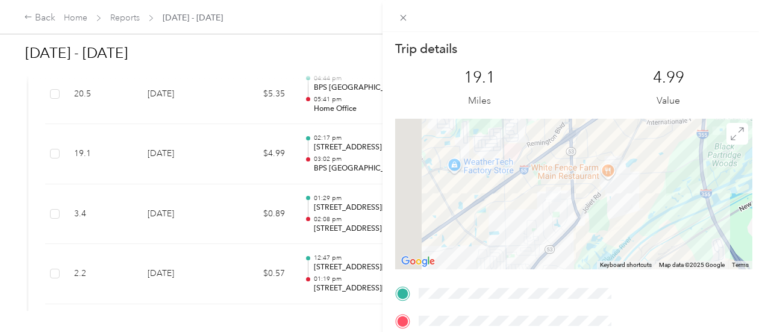
drag, startPoint x: 593, startPoint y: 222, endPoint x: 650, endPoint y: 231, distance: 57.8
click at [650, 231] on div at bounding box center [573, 194] width 357 height 151
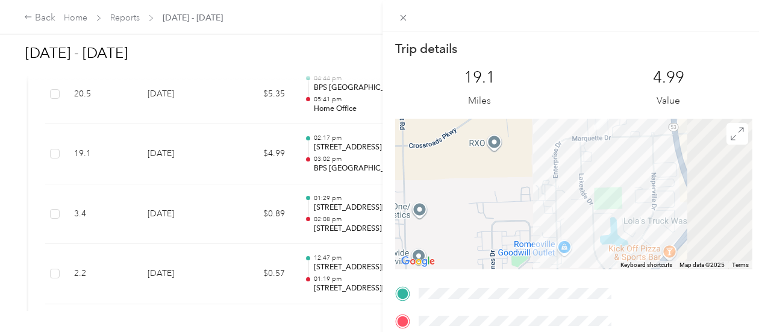
drag, startPoint x: 653, startPoint y: 201, endPoint x: 608, endPoint y: 236, distance: 56.6
click at [608, 236] on div at bounding box center [573, 194] width 357 height 151
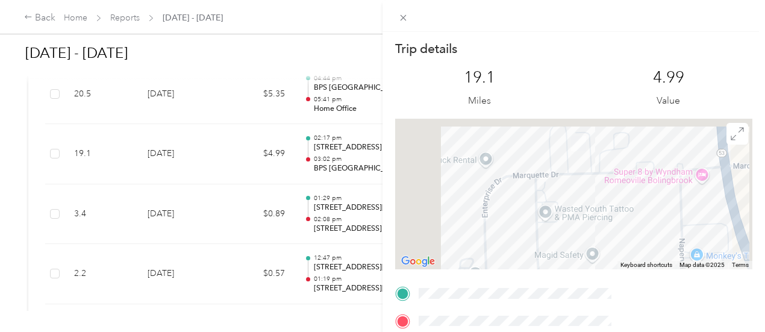
drag, startPoint x: 653, startPoint y: 184, endPoint x: 643, endPoint y: 263, distance: 80.2
click at [649, 267] on div "Keyboard shortcuts Map Data Map data ©2025 Map data ©2025 100 m Click to toggle…" at bounding box center [573, 194] width 357 height 151
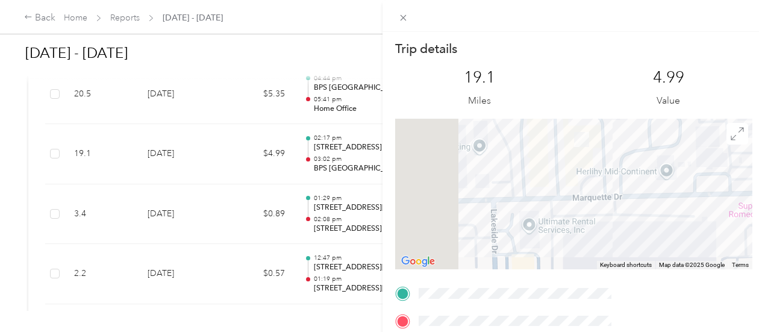
drag, startPoint x: 625, startPoint y: 197, endPoint x: 636, endPoint y: 260, distance: 63.6
click at [636, 260] on div at bounding box center [573, 194] width 357 height 151
click at [311, 234] on div "Trip details This trip cannot be edited because it is either under review, appr…" at bounding box center [382, 166] width 765 height 332
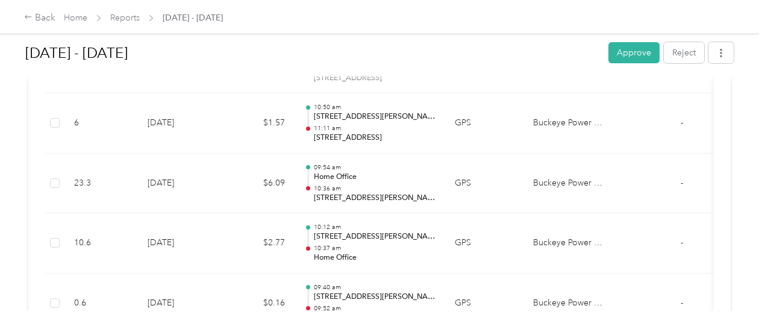
scroll to position [3072, 0]
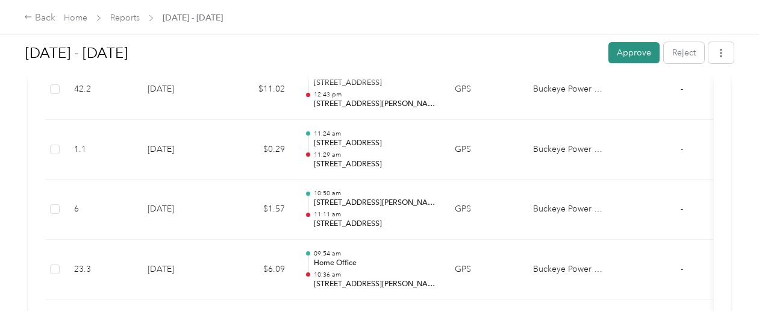
click at [617, 51] on button "Approve" at bounding box center [633, 52] width 51 height 21
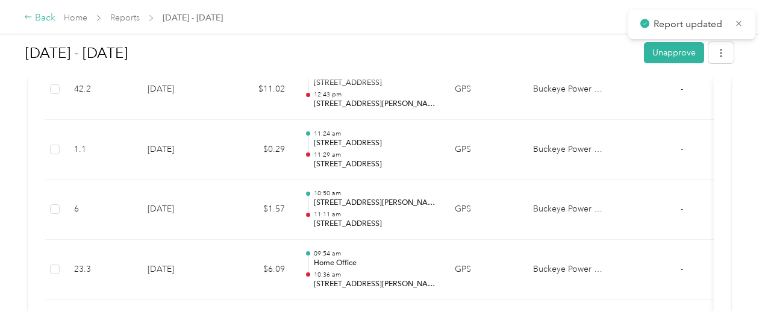
click at [39, 17] on div "Back" at bounding box center [39, 18] width 31 height 14
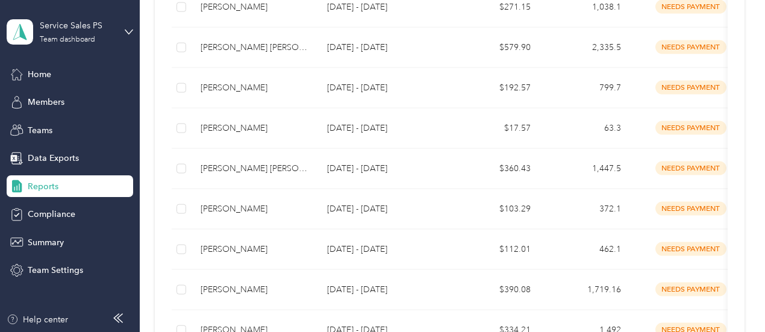
scroll to position [392, 0]
